Goal: Information Seeking & Learning: Learn about a topic

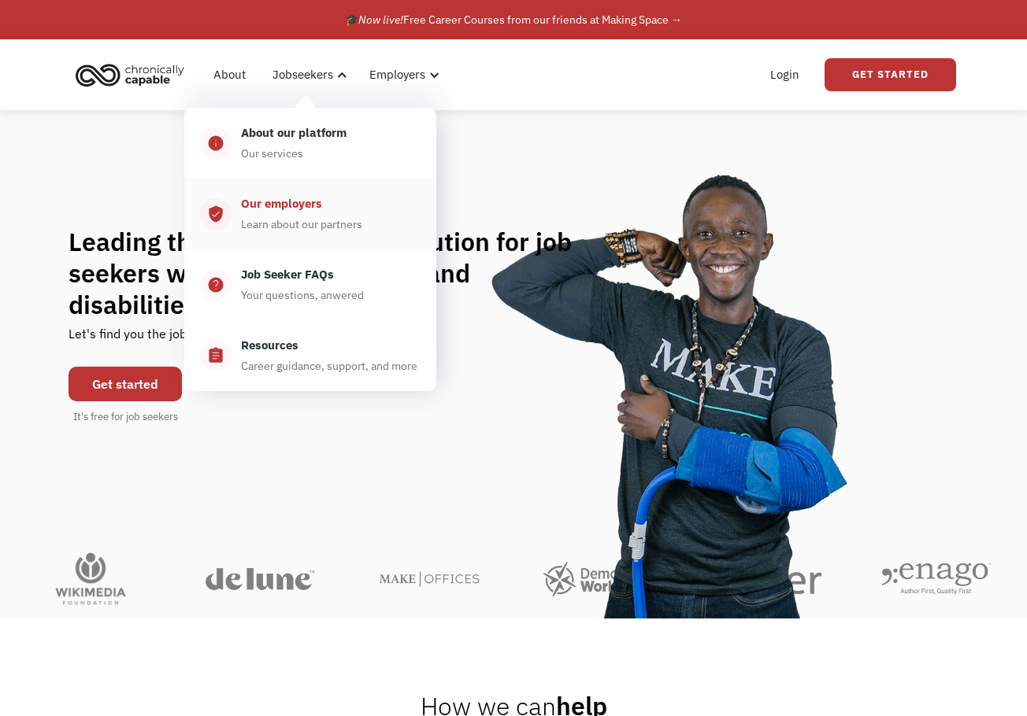
click at [318, 223] on div "Learn about our partners" at bounding box center [301, 224] width 121 height 19
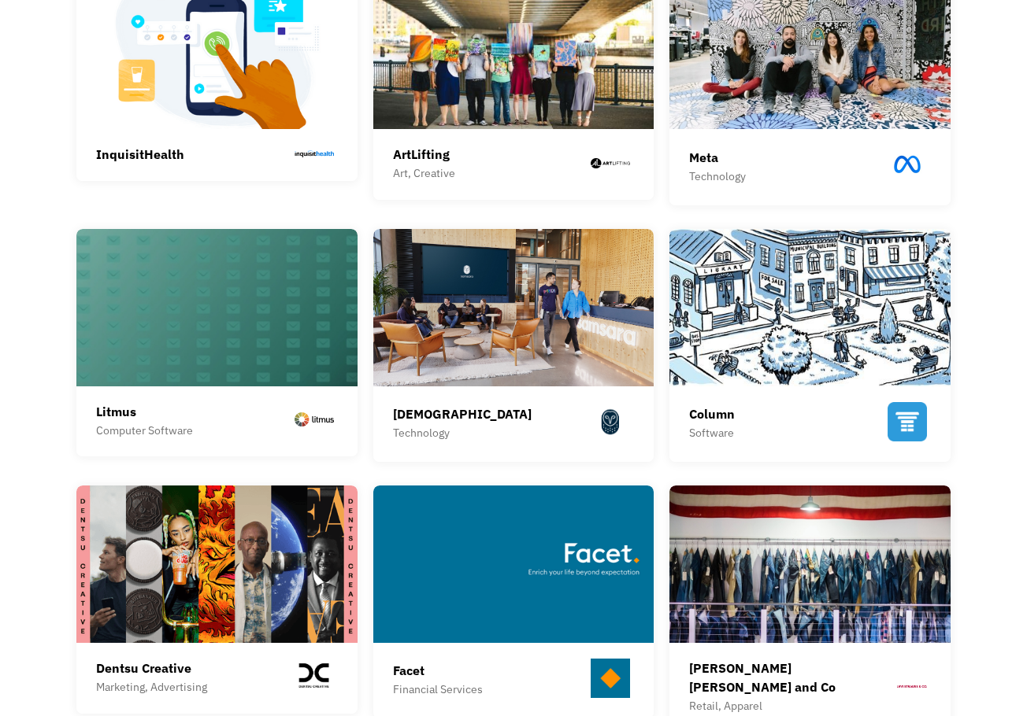
scroll to position [630, 0]
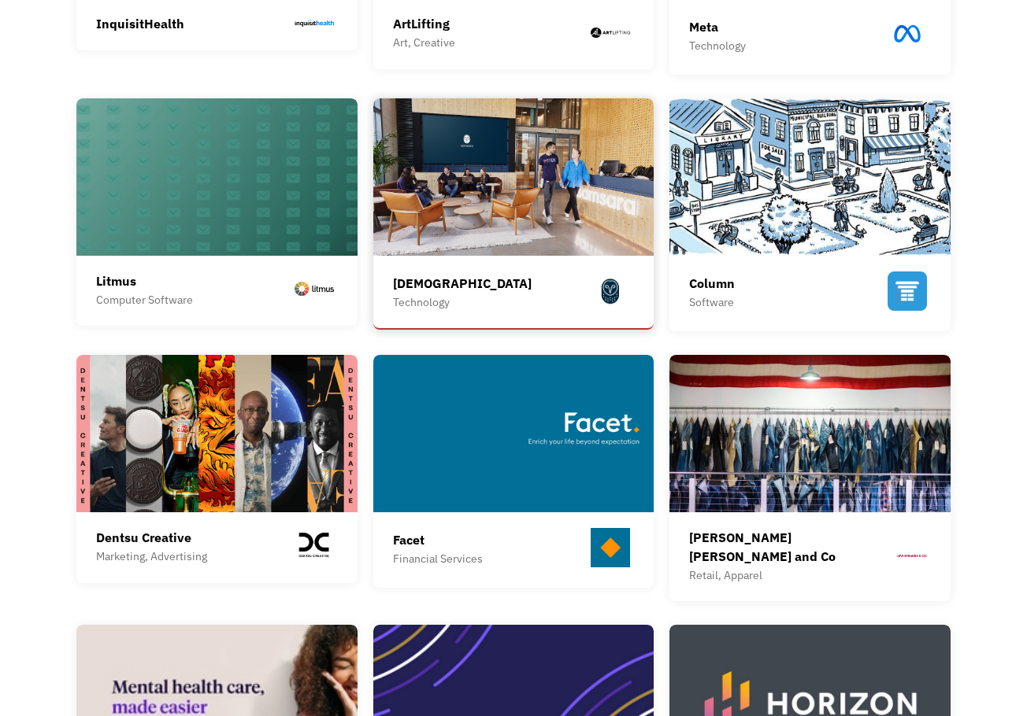
click at [455, 270] on div "Samsara Technology Samsara is the pioneer of the Connected Operations™ Cloud, w…" at bounding box center [514, 296] width 242 height 65
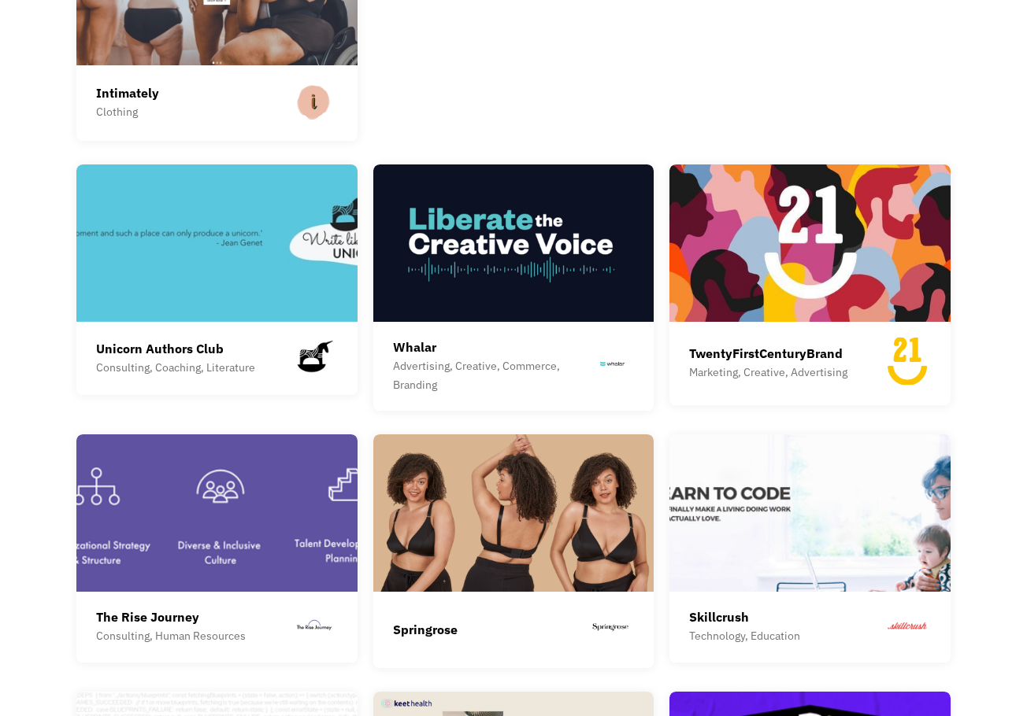
scroll to position [2834, 0]
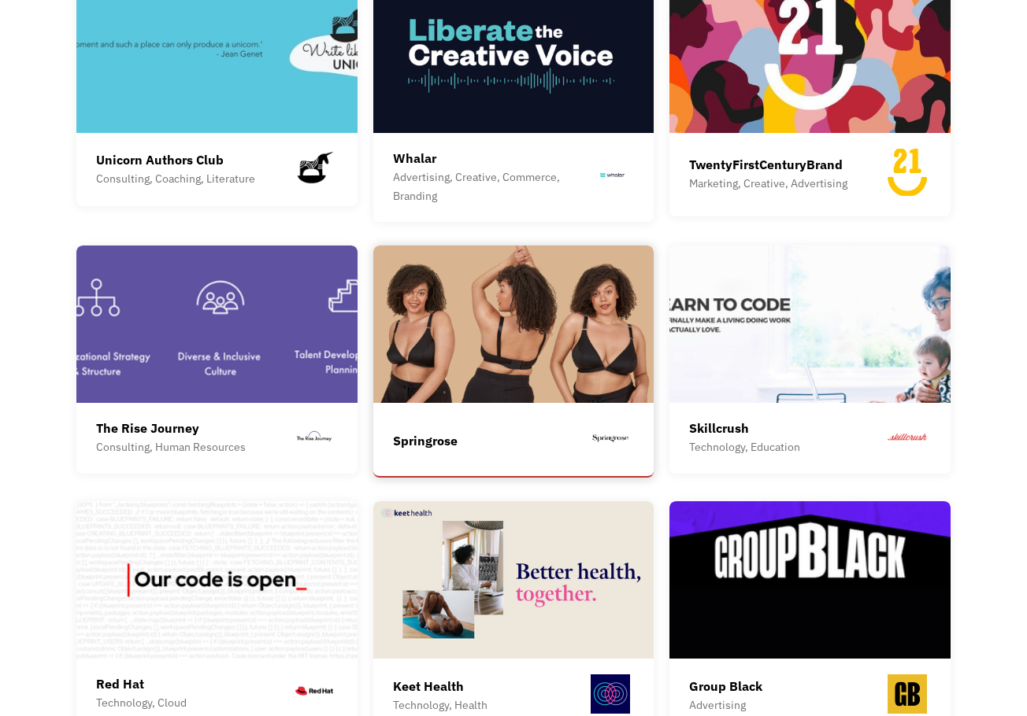
click at [431, 419] on div "Springrose" at bounding box center [514, 440] width 242 height 43
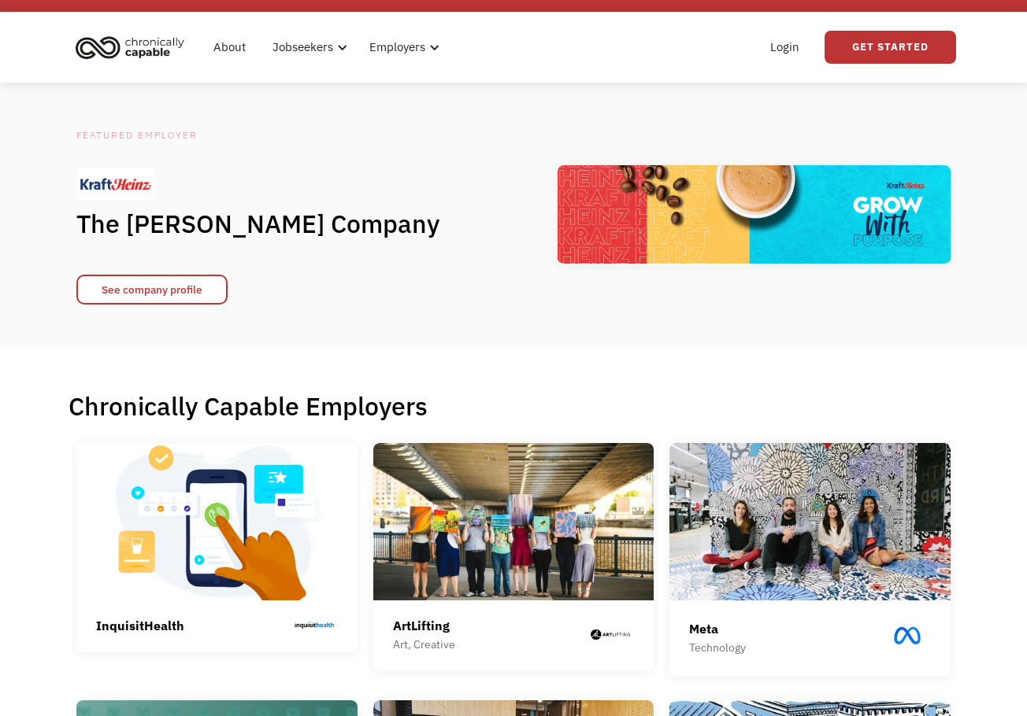
scroll to position [0, 0]
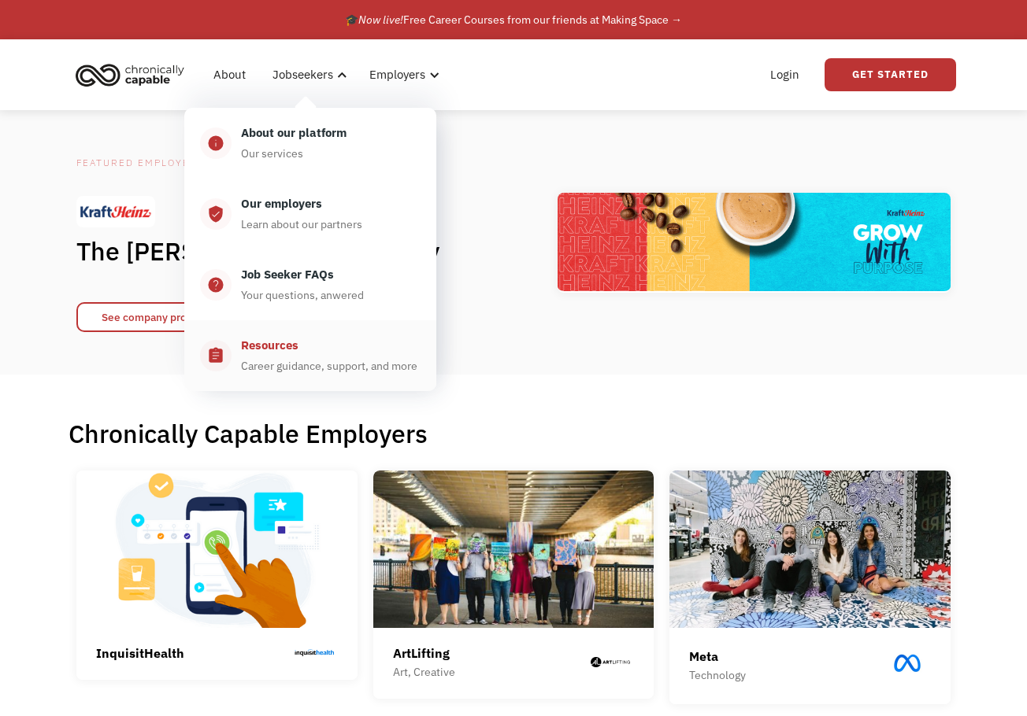
click at [276, 340] on div "Resources" at bounding box center [269, 345] width 57 height 19
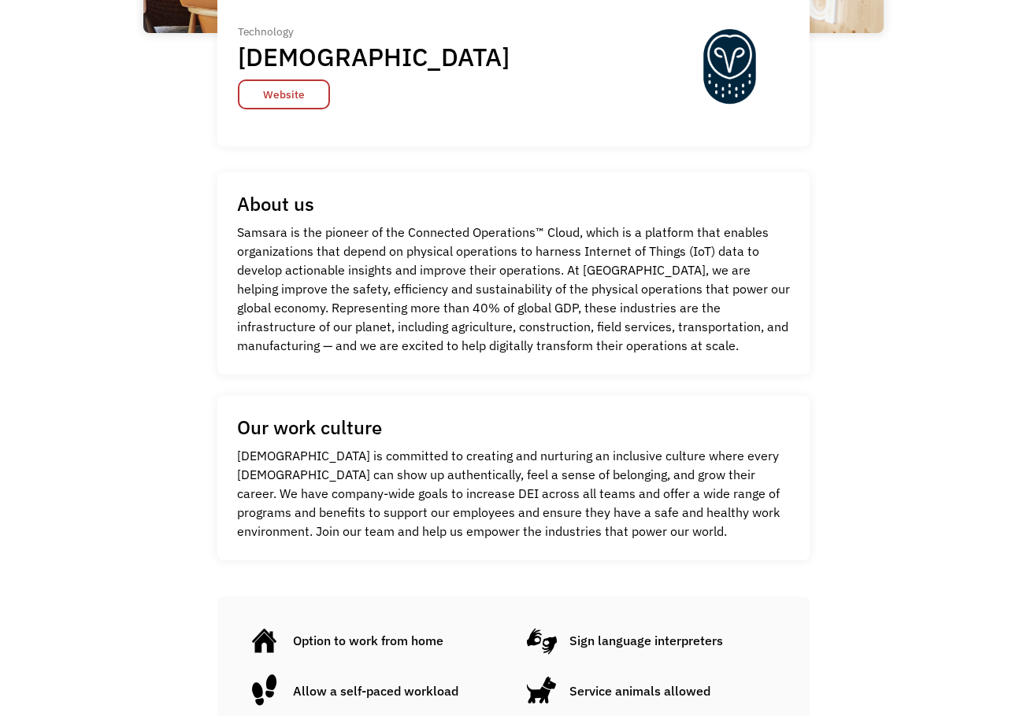
scroll to position [472, 0]
